Goal: Task Accomplishment & Management: Use online tool/utility

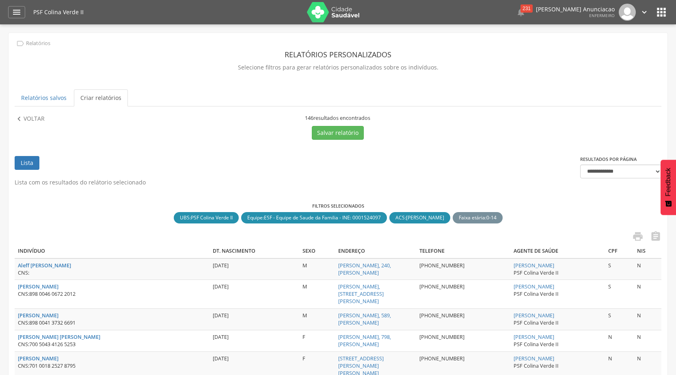
scroll to position [86, 0]
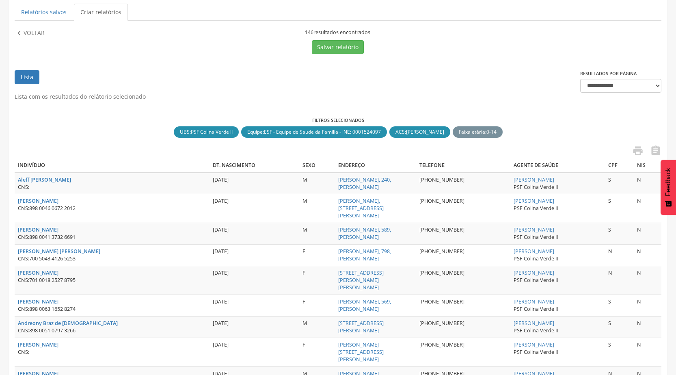
click at [23, 76] on link "Lista" at bounding box center [27, 77] width 25 height 14
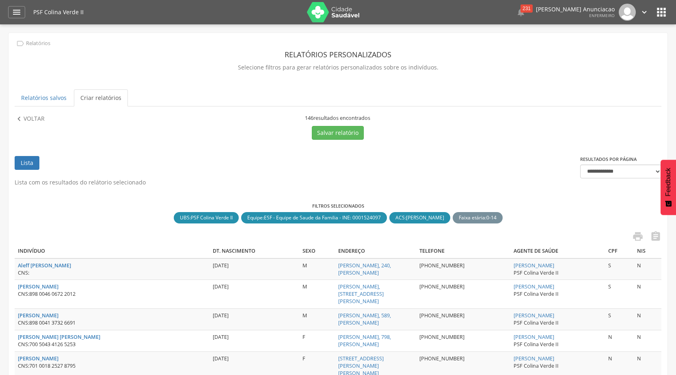
click at [26, 119] on p "Voltar" at bounding box center [34, 119] width 21 height 9
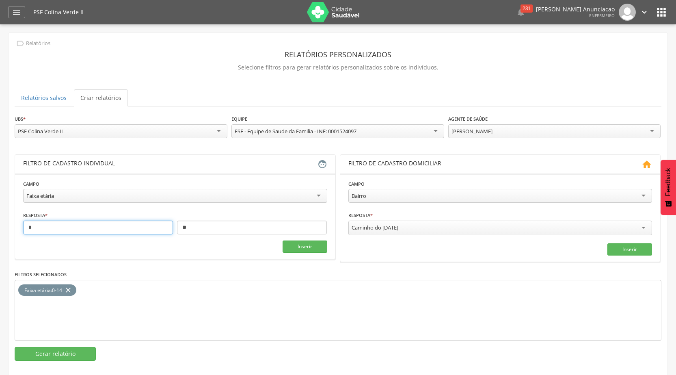
click at [128, 227] on input "*" at bounding box center [98, 228] width 150 height 14
type input "**"
drag, startPoint x: 198, startPoint y: 230, endPoint x: 172, endPoint y: 228, distance: 26.4
click at [172, 228] on div "** **" at bounding box center [175, 228] width 304 height 14
type input "**"
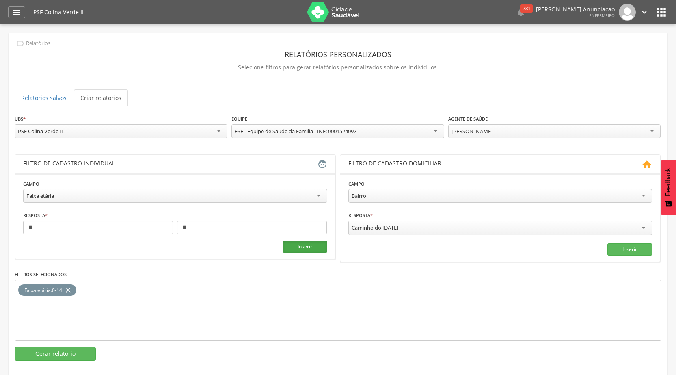
click at [296, 247] on button "Inserir" at bounding box center [305, 246] width 45 height 12
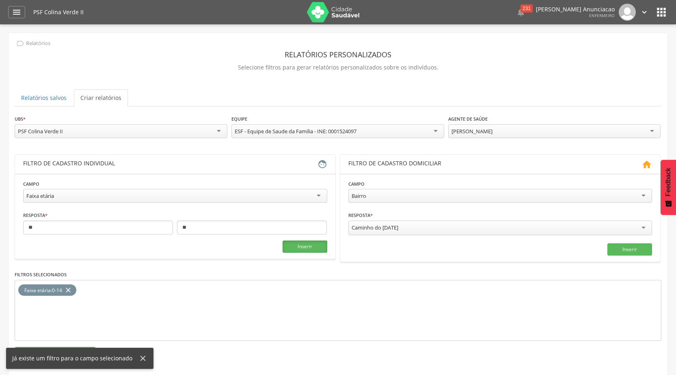
scroll to position [24, 0]
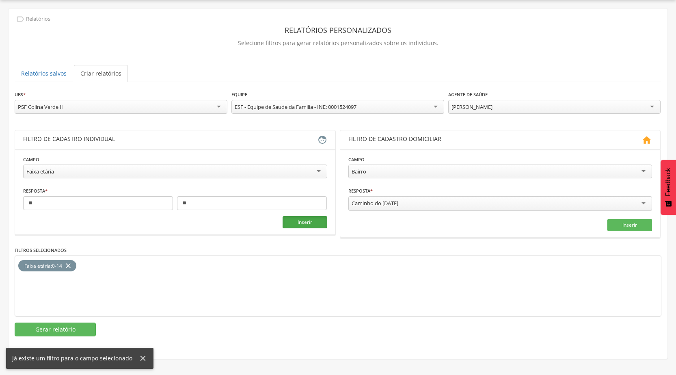
click at [303, 221] on button "Inserir" at bounding box center [305, 222] width 45 height 12
click at [71, 264] on icon "close" at bounding box center [68, 266] width 8 height 12
click at [299, 226] on button "Inserir" at bounding box center [305, 222] width 45 height 12
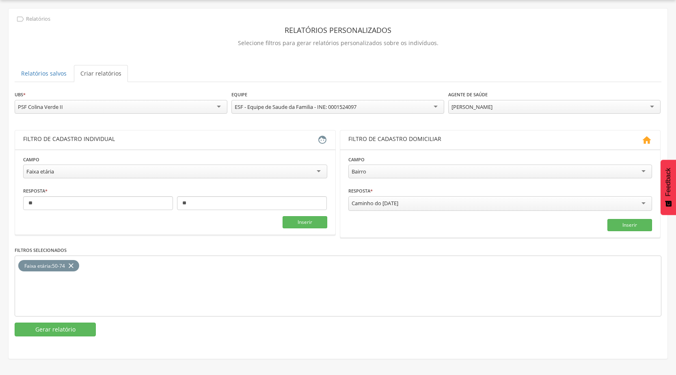
click at [541, 114] on div "[PERSON_NAME] Todos Usuários [PERSON_NAME] [PERSON_NAME] Novais [PERSON_NAME] d…" at bounding box center [554, 108] width 213 height 16
click at [545, 108] on div "[PERSON_NAME]" at bounding box center [554, 107] width 213 height 14
click at [72, 333] on button "Gerar relatório" at bounding box center [55, 329] width 81 height 14
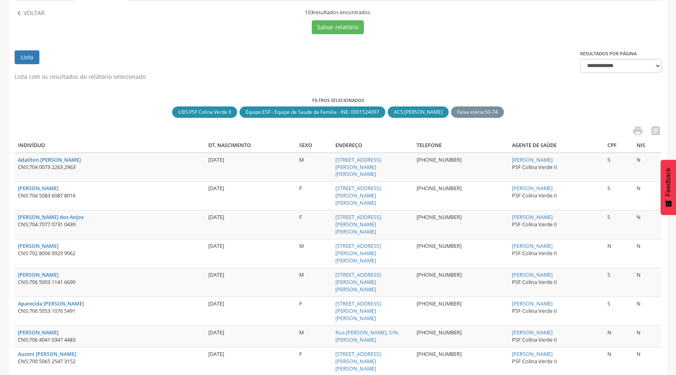
scroll to position [146, 0]
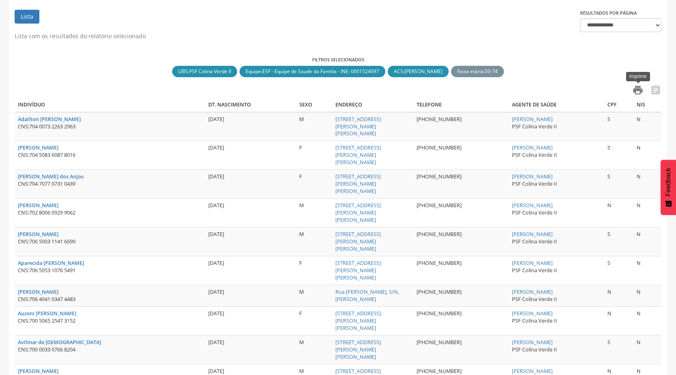
click at [635, 90] on icon "" at bounding box center [637, 89] width 11 height 11
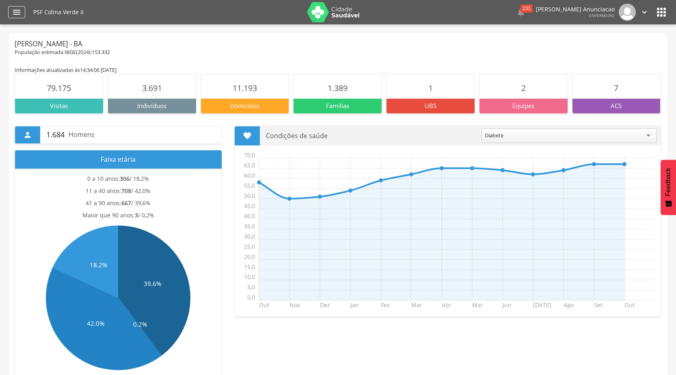
click at [22, 15] on div "" at bounding box center [16, 12] width 17 height 12
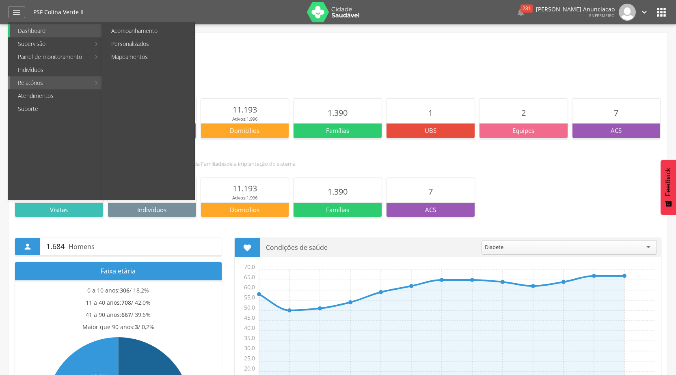
click at [50, 78] on link "Relatórios" at bounding box center [50, 82] width 80 height 13
click at [162, 30] on link "Acompanhamento" at bounding box center [148, 30] width 91 height 13
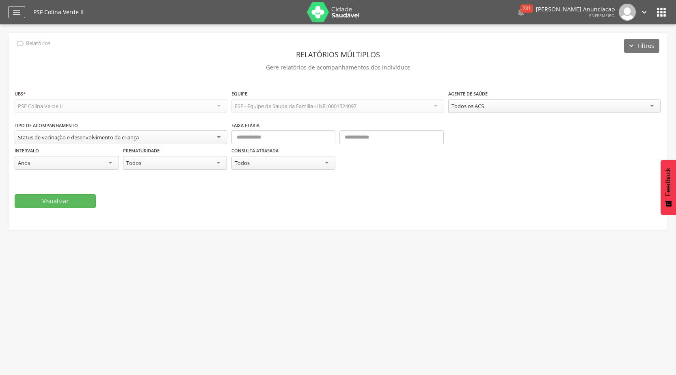
click at [16, 11] on icon "" at bounding box center [17, 12] width 10 height 10
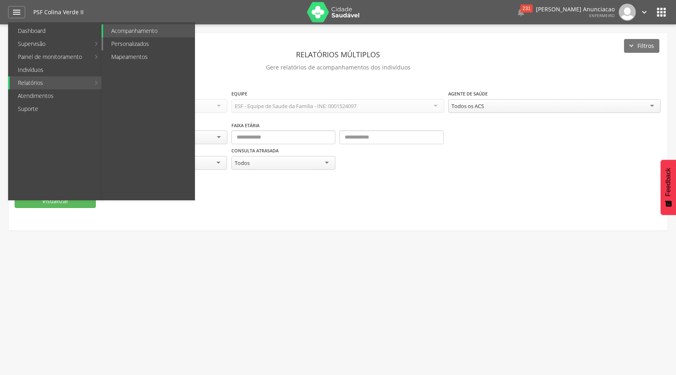
click at [133, 39] on link "Personalizados" at bounding box center [148, 43] width 91 height 13
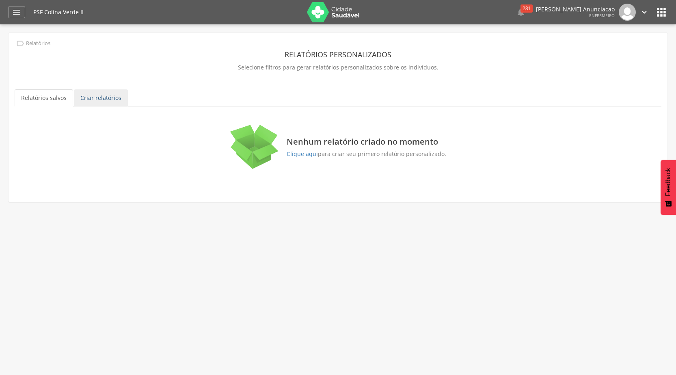
click at [93, 103] on link "Criar relatórios" at bounding box center [101, 97] width 54 height 17
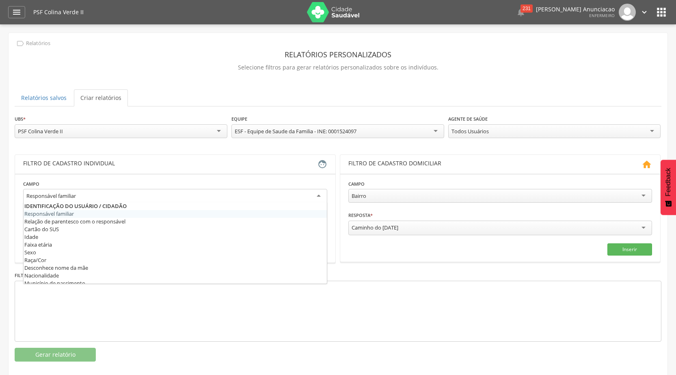
click at [270, 200] on div "Responsável familiar" at bounding box center [175, 196] width 304 height 15
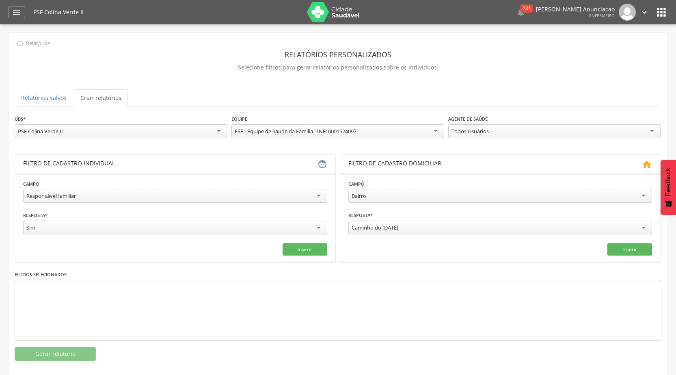
drag, startPoint x: 147, startPoint y: 196, endPoint x: 0, endPoint y: 207, distance: 147.4
click at [0, 207] on div " Supervisão  Distritos  Ubs Coordenador: - [PERSON_NAME] / BA Intervalo de T…" at bounding box center [338, 211] width 676 height 375
click at [76, 196] on div "Responsável familiar" at bounding box center [51, 195] width 50 height 7
drag, startPoint x: 243, startPoint y: 199, endPoint x: 0, endPoint y: 201, distance: 243.3
click at [0, 201] on div " Supervisão  Distritos  Ubs Coordenador: - [PERSON_NAME] / BA Intervalo de T…" at bounding box center [338, 211] width 676 height 375
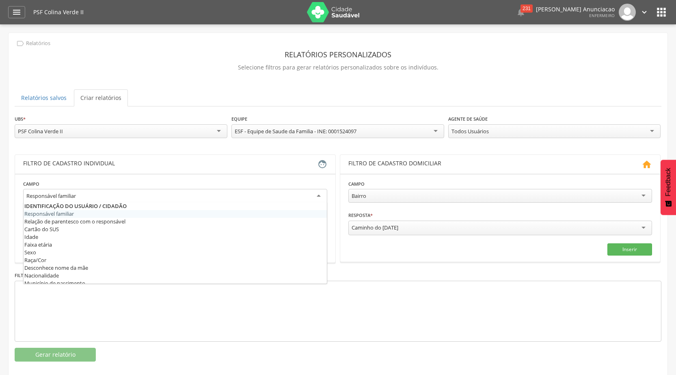
click at [79, 195] on div "Responsável familiar" at bounding box center [175, 196] width 304 height 15
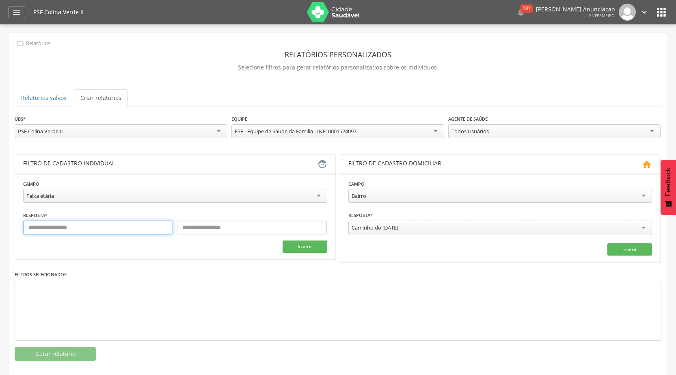
click at [46, 230] on input "text" at bounding box center [98, 228] width 150 height 14
type input "**"
click at [184, 221] on input "text" at bounding box center [252, 228] width 150 height 14
type input "*"
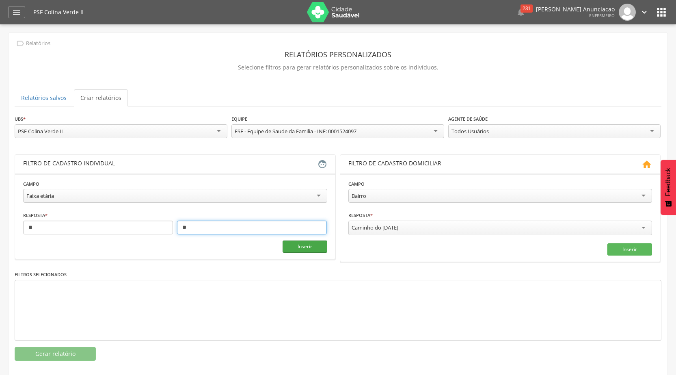
type input "**"
click at [292, 244] on button "Inserir" at bounding box center [305, 246] width 45 height 12
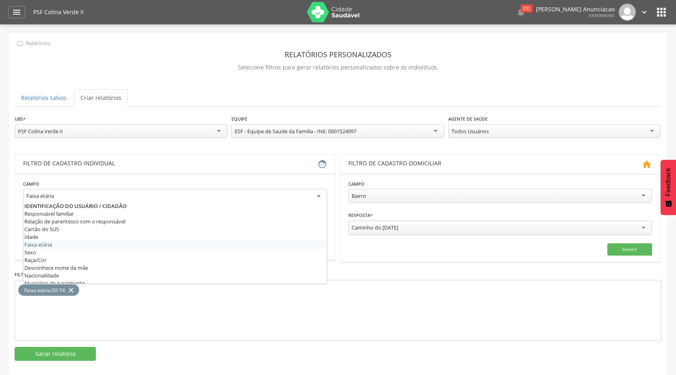
click at [151, 194] on div "Faixa etária" at bounding box center [175, 196] width 304 height 15
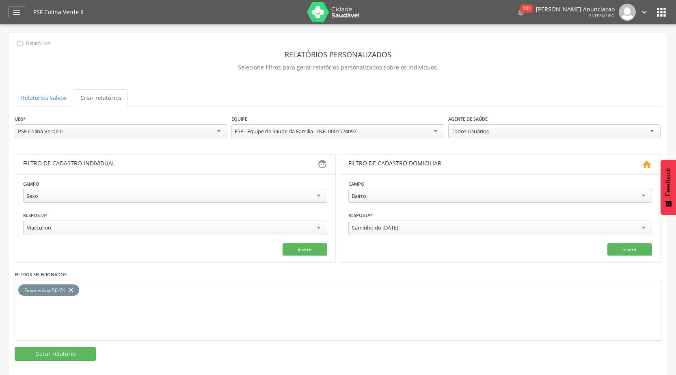
click at [245, 237] on fieldset "Campo **** Sexo Responsável familiar Relação de parentesco com o responsável Ca…" at bounding box center [175, 218] width 304 height 76
click at [241, 234] on div "Masculino" at bounding box center [175, 229] width 304 height 17
click at [311, 247] on button "Inserir" at bounding box center [305, 248] width 45 height 12
click at [66, 355] on button "Gerar relatório" at bounding box center [55, 354] width 81 height 14
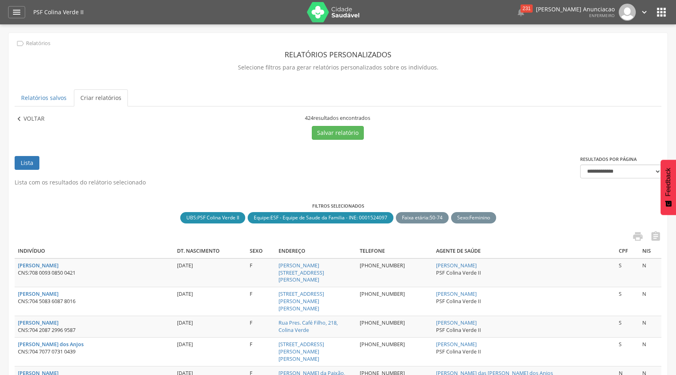
click at [25, 117] on p "Voltar" at bounding box center [34, 119] width 21 height 9
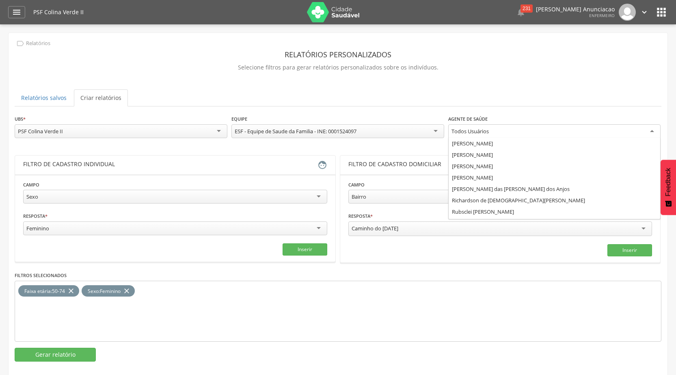
scroll to position [44, 0]
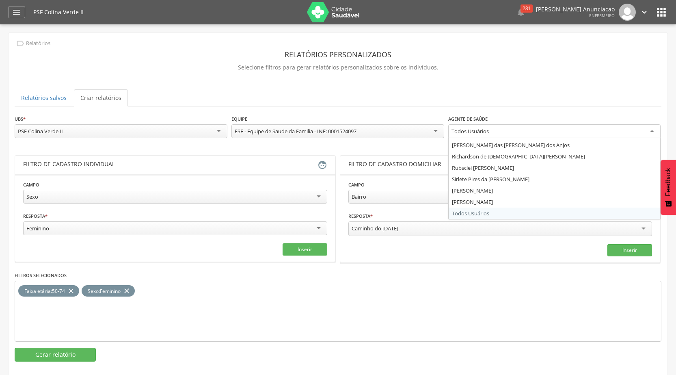
click at [501, 133] on div "Todos Usuários" at bounding box center [554, 131] width 213 height 15
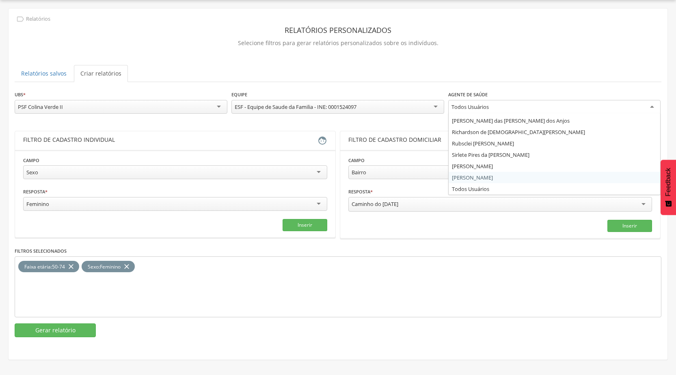
scroll to position [0, 0]
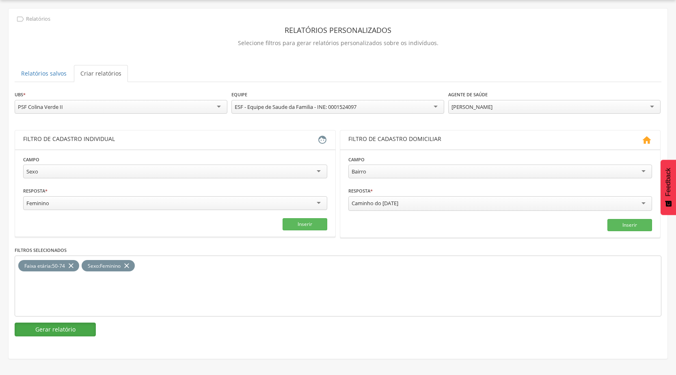
click at [57, 330] on button "Gerar relatório" at bounding box center [55, 329] width 81 height 14
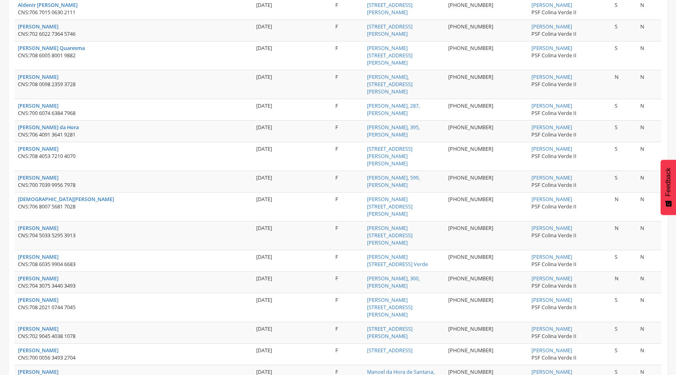
scroll to position [45, 0]
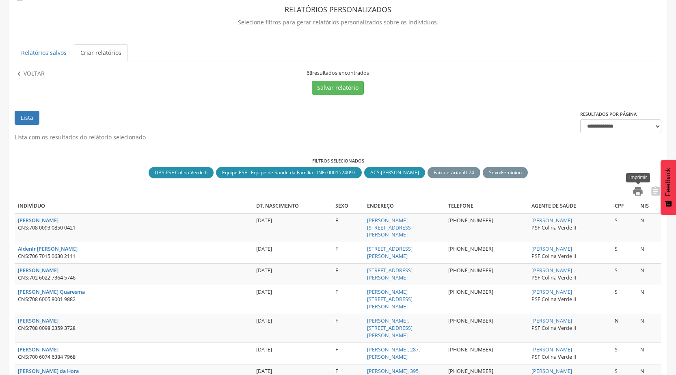
click at [635, 188] on icon "" at bounding box center [637, 191] width 11 height 11
click at [20, 74] on icon "" at bounding box center [19, 73] width 9 height 9
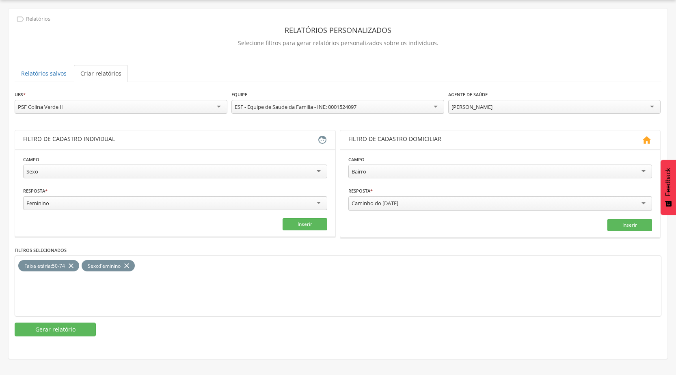
click at [471, 107] on div "[PERSON_NAME]" at bounding box center [472, 106] width 41 height 7
click at [46, 329] on button "Gerar relatório" at bounding box center [55, 329] width 81 height 14
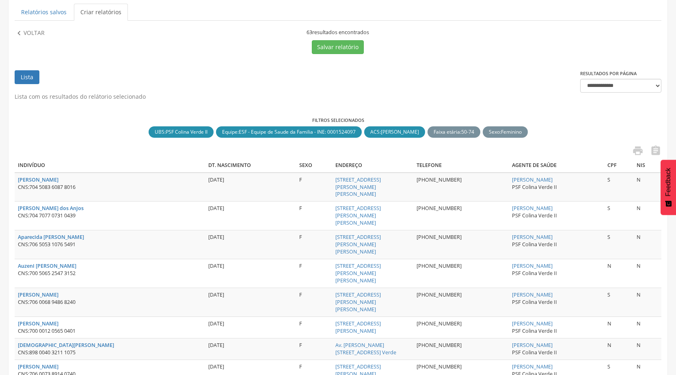
scroll to position [45, 0]
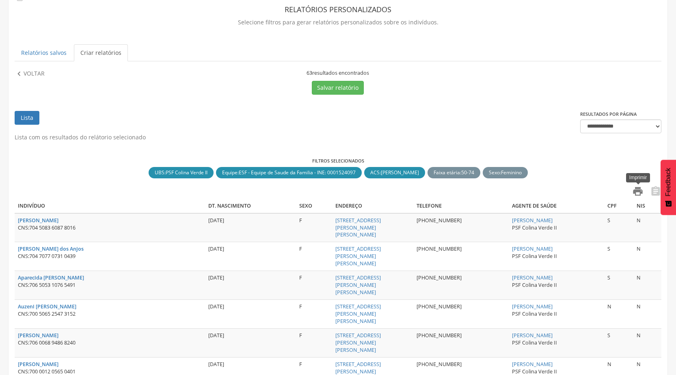
click at [636, 192] on icon "" at bounding box center [637, 191] width 11 height 11
click at [27, 72] on p "Voltar" at bounding box center [34, 73] width 21 height 9
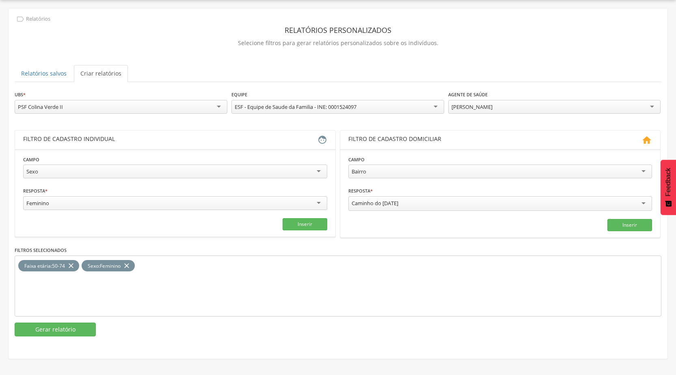
click at [527, 110] on div "[PERSON_NAME]" at bounding box center [554, 107] width 213 height 14
click at [48, 332] on button "Gerar relatório" at bounding box center [55, 329] width 81 height 14
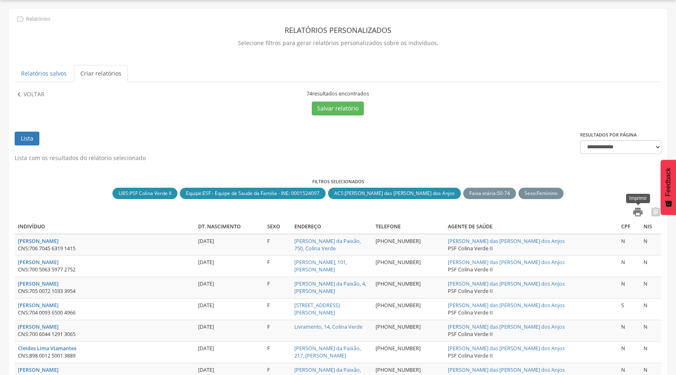
click at [640, 212] on icon "" at bounding box center [637, 211] width 11 height 11
click at [28, 92] on p "Voltar" at bounding box center [34, 94] width 21 height 9
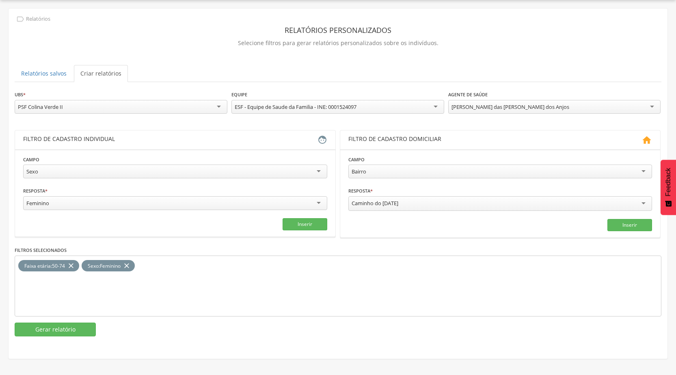
click at [497, 110] on div "[PERSON_NAME] das [PERSON_NAME] dos Anjos" at bounding box center [511, 106] width 118 height 7
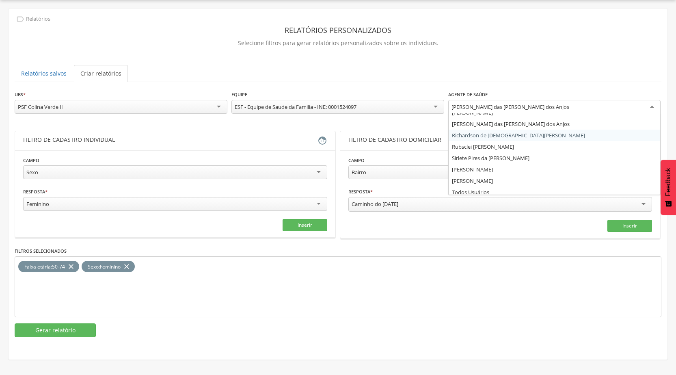
scroll to position [44, 0]
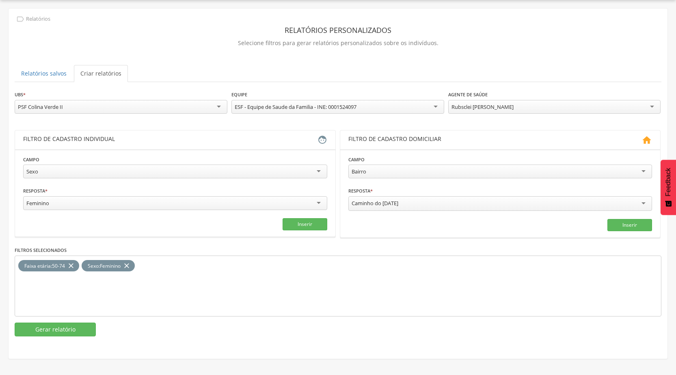
drag, startPoint x: 50, startPoint y: 329, endPoint x: 300, endPoint y: 320, distance: 250.3
click at [300, 320] on div "**********" at bounding box center [338, 213] width 647 height 246
drag, startPoint x: 95, startPoint y: 334, endPoint x: 27, endPoint y: 338, distance: 68.3
click at [27, 338] on div "**********" at bounding box center [338, 176] width 659 height 334
click at [54, 325] on button "Gerar relatório" at bounding box center [55, 329] width 81 height 14
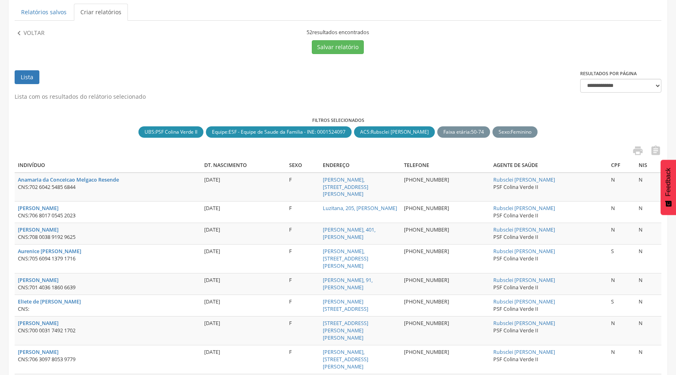
scroll to position [45, 0]
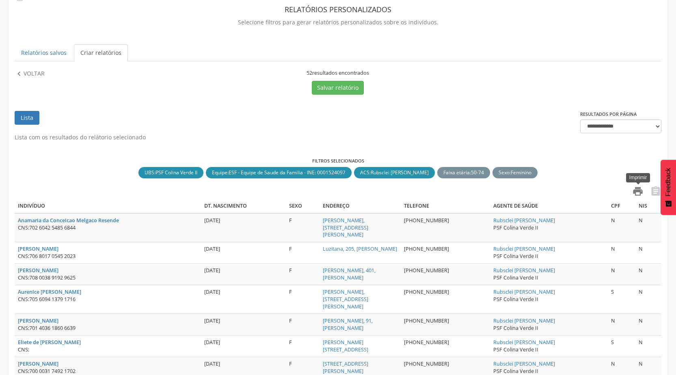
click at [644, 189] on icon "" at bounding box center [637, 191] width 11 height 11
click at [28, 73] on p "Voltar" at bounding box center [34, 73] width 21 height 9
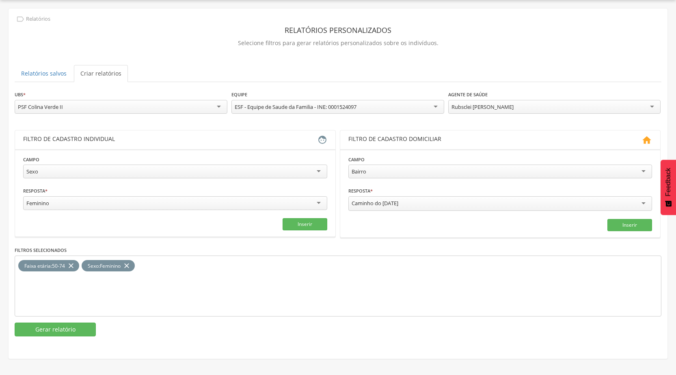
click at [552, 103] on div "Rubsclei [PERSON_NAME]" at bounding box center [554, 107] width 213 height 14
click at [85, 333] on button "Gerar relatório" at bounding box center [55, 329] width 81 height 14
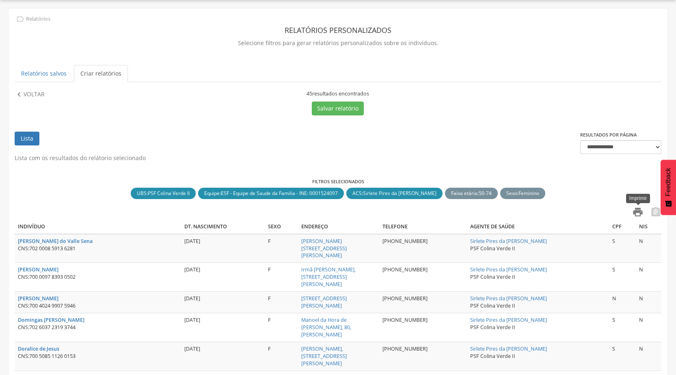
click at [637, 215] on icon "" at bounding box center [637, 211] width 11 height 11
click at [34, 95] on p "Voltar" at bounding box center [34, 94] width 21 height 9
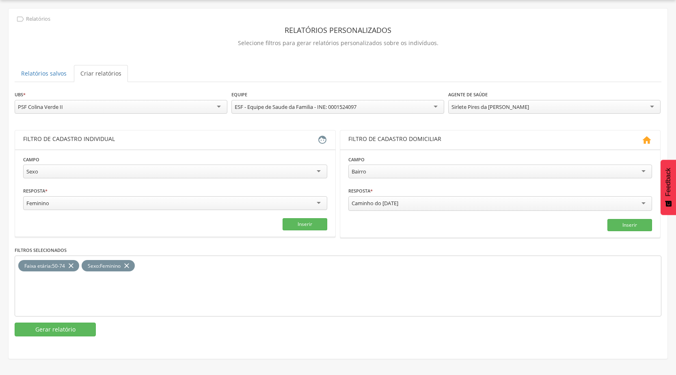
click at [514, 109] on div "Sirlete Pires da [PERSON_NAME]" at bounding box center [554, 107] width 213 height 14
click at [61, 330] on button "Gerar relatório" at bounding box center [55, 329] width 81 height 14
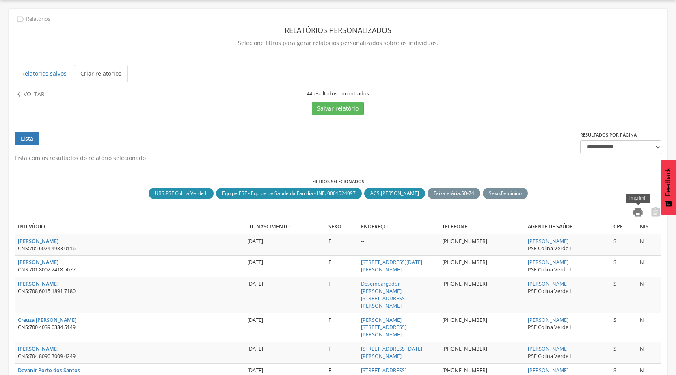
click at [639, 216] on icon "" at bounding box center [637, 211] width 11 height 11
click at [34, 91] on p "Voltar" at bounding box center [34, 94] width 21 height 9
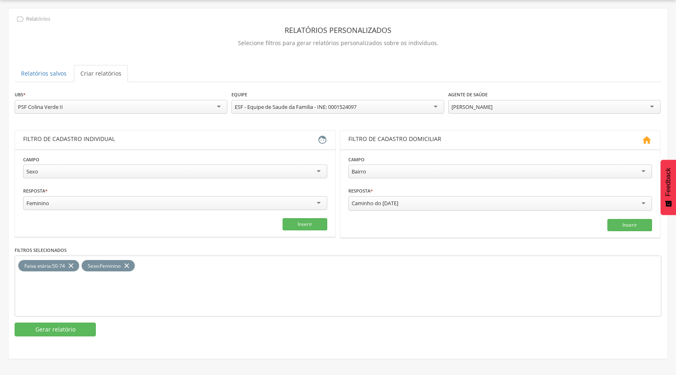
click at [518, 102] on div "[PERSON_NAME]" at bounding box center [554, 107] width 213 height 14
click at [84, 326] on button "Gerar relatório" at bounding box center [55, 329] width 81 height 14
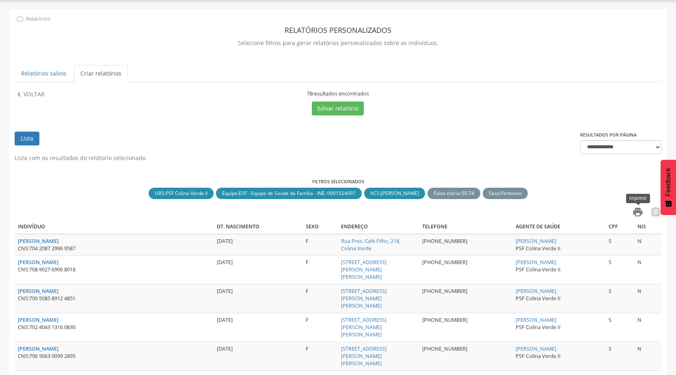
click at [634, 214] on icon "" at bounding box center [637, 211] width 11 height 11
click at [37, 93] on p "Voltar" at bounding box center [34, 94] width 21 height 9
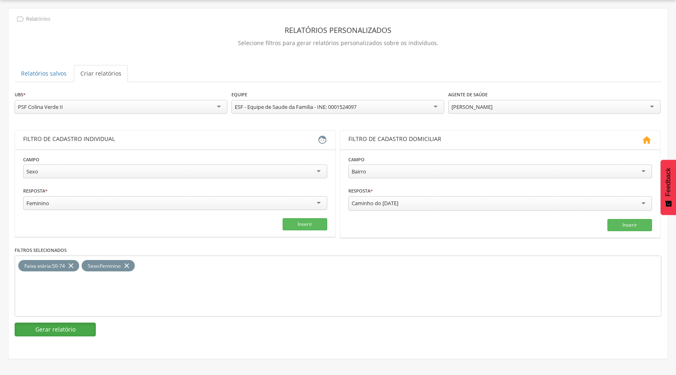
click at [57, 329] on button "Gerar relatório" at bounding box center [55, 329] width 81 height 14
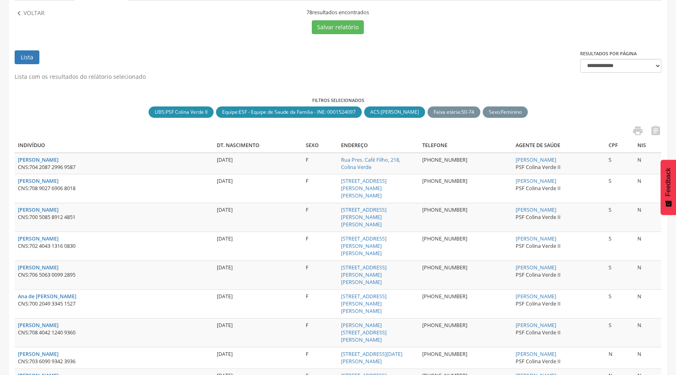
scroll to position [65, 0]
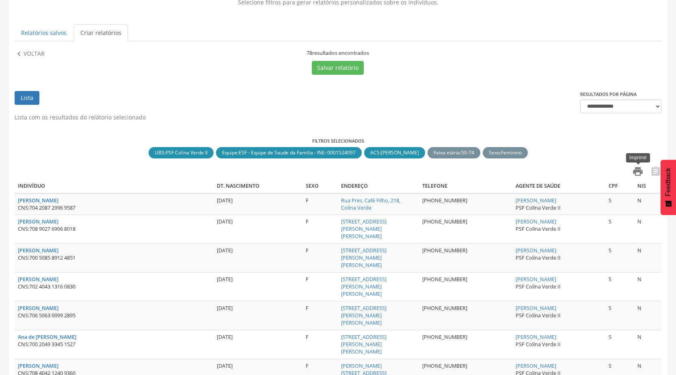
click at [637, 172] on icon "" at bounding box center [637, 171] width 11 height 11
click at [22, 51] on icon "" at bounding box center [19, 54] width 9 height 9
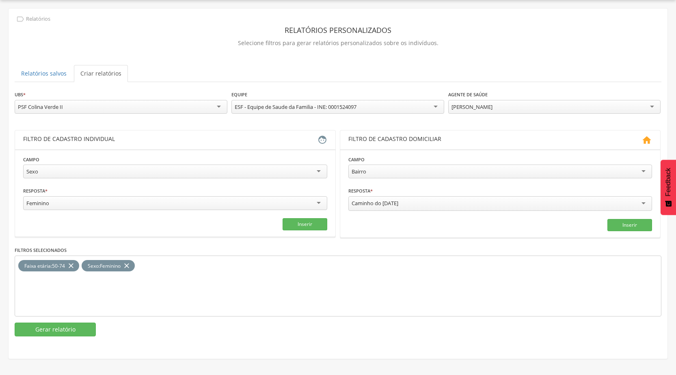
click at [472, 110] on div "[PERSON_NAME]" at bounding box center [554, 107] width 213 height 14
